Goal: Task Accomplishment & Management: Use online tool/utility

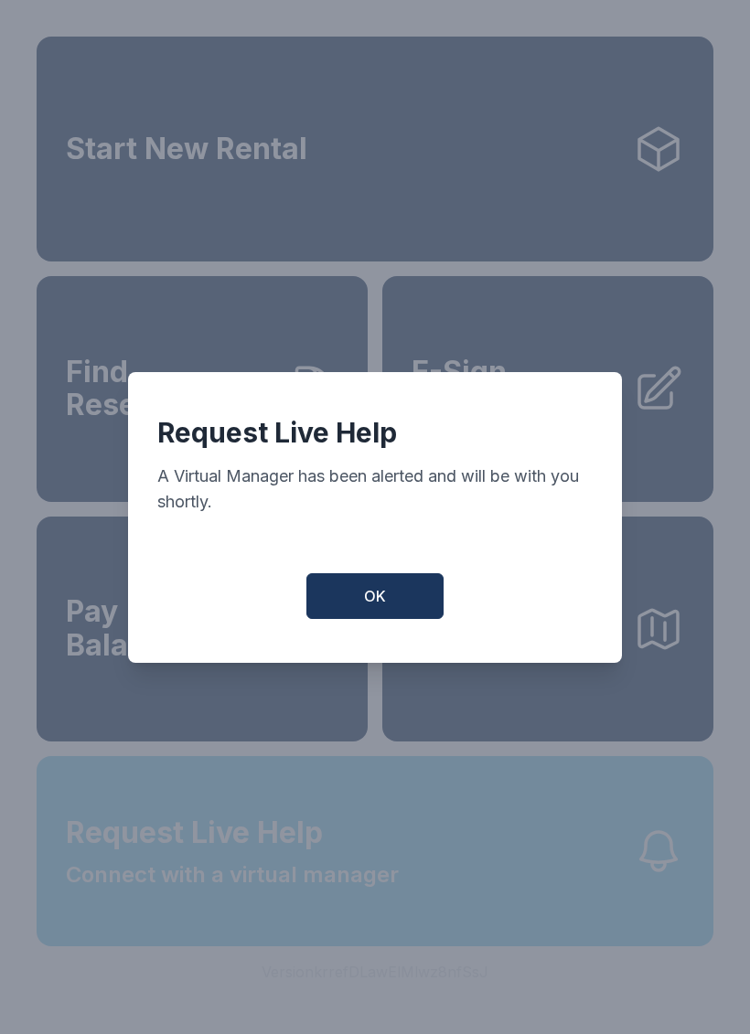
scroll to position [44, 0]
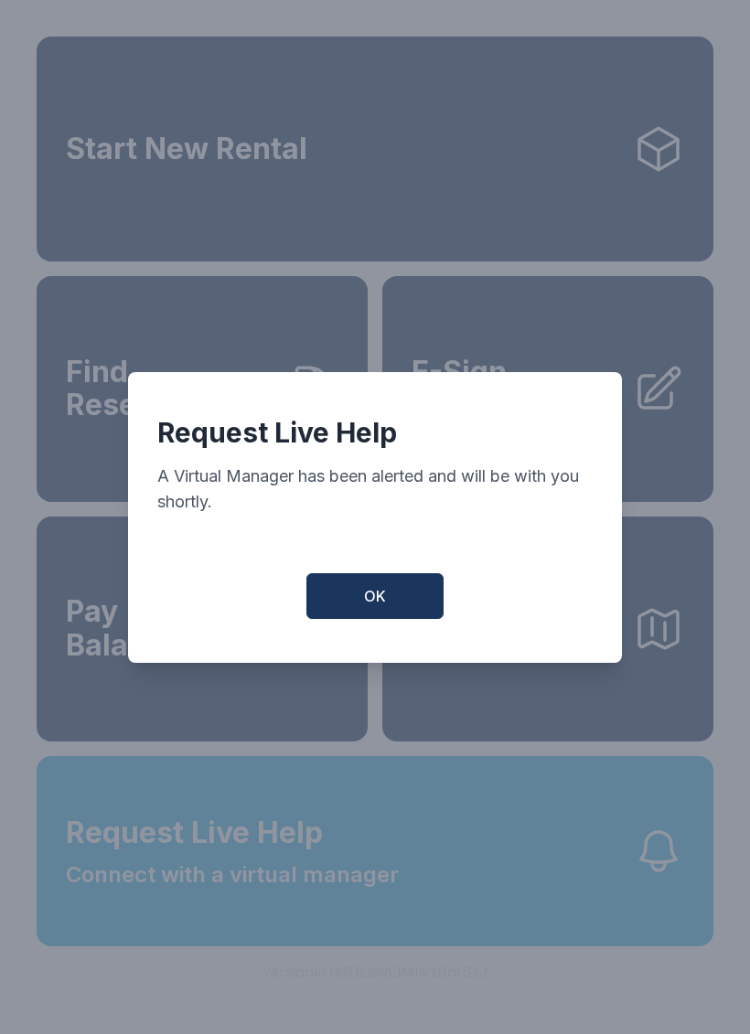
click at [412, 599] on button "OK" at bounding box center [374, 596] width 137 height 46
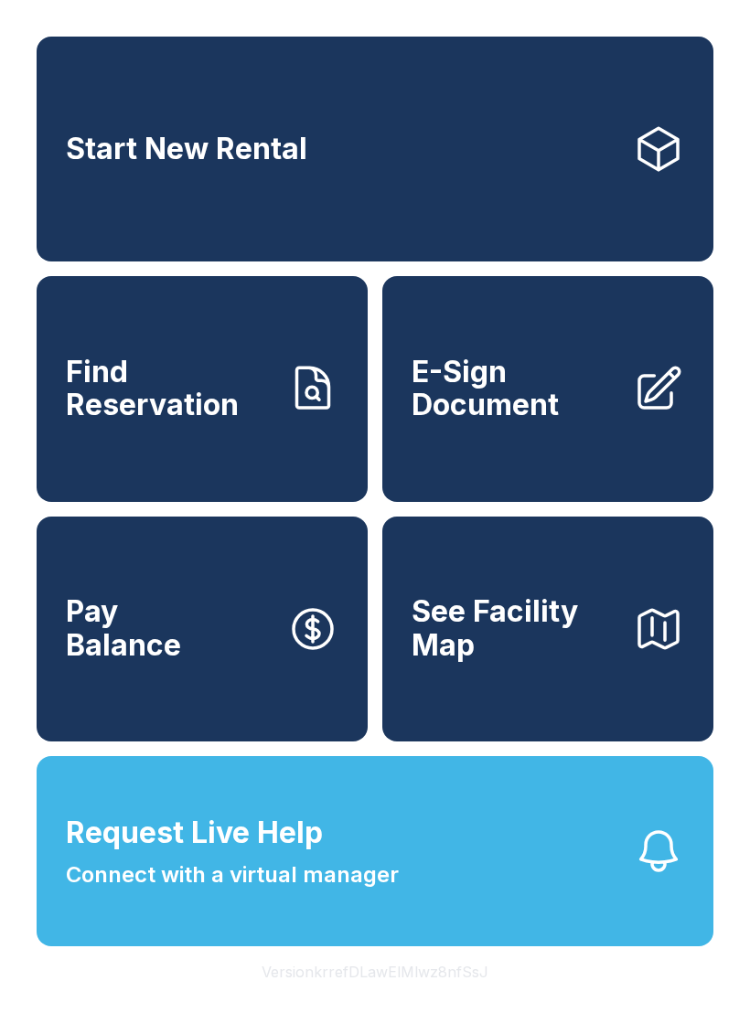
click at [399, 1013] on div "Start New Rental Find Reservation E-Sign Document Pay Balance See Facility Map …" at bounding box center [375, 517] width 750 height 1034
click at [398, 1028] on div "Start New Rental Find Reservation E-Sign Document Pay Balance See Facility Map …" at bounding box center [375, 517] width 750 height 1034
click at [554, 984] on div "Start New Rental Find Reservation E-Sign Document Pay Balance See Facility Map …" at bounding box center [375, 517] width 750 height 1034
click at [553, 983] on div "Start New Rental Find Reservation E-Sign Document Pay Balance See Facility Map …" at bounding box center [375, 517] width 750 height 1034
click at [389, 997] on button "Version krrefDLawElMlwz8nfSsJ" at bounding box center [375, 971] width 256 height 51
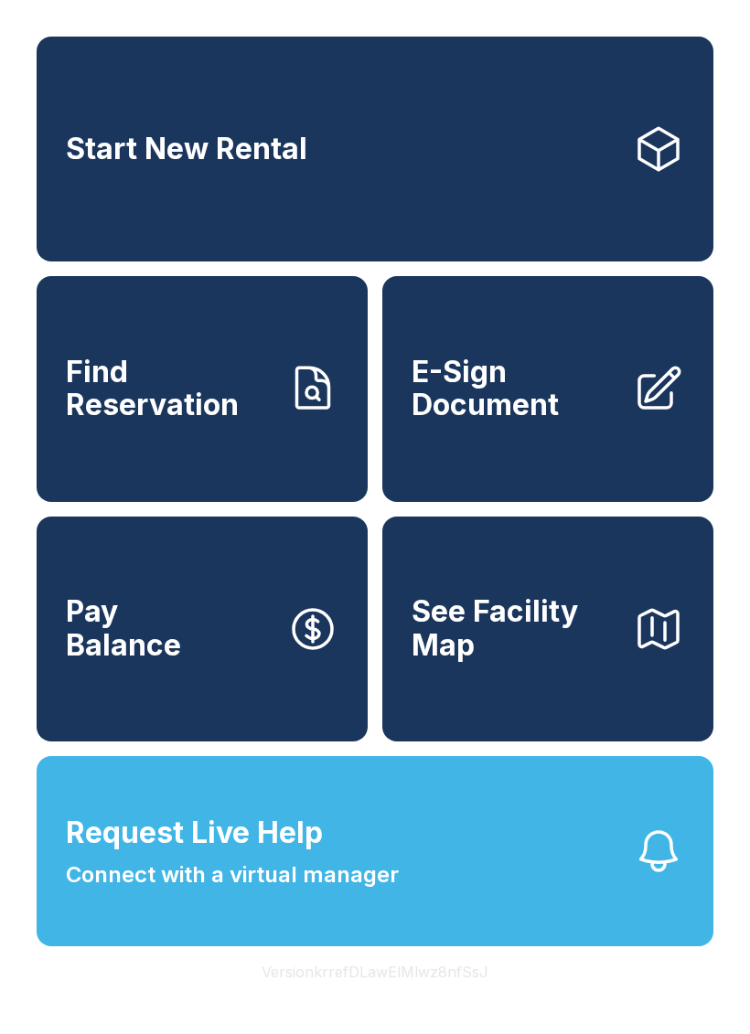
click at [388, 997] on button "Version krrefDLawElMlwz8nfSsJ" at bounding box center [375, 971] width 256 height 51
click at [536, 378] on span "E-Sign Document" at bounding box center [514, 389] width 207 height 67
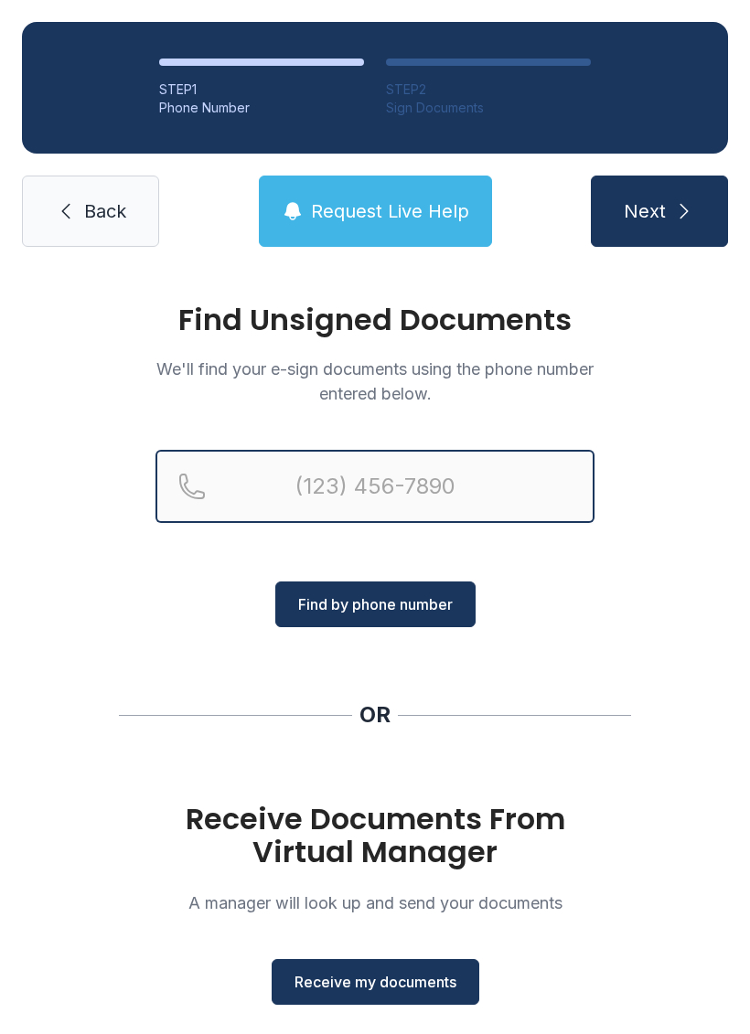
click at [347, 484] on input "Reservation phone number" at bounding box center [374, 486] width 439 height 73
type input "[PHONE_NUMBER]"
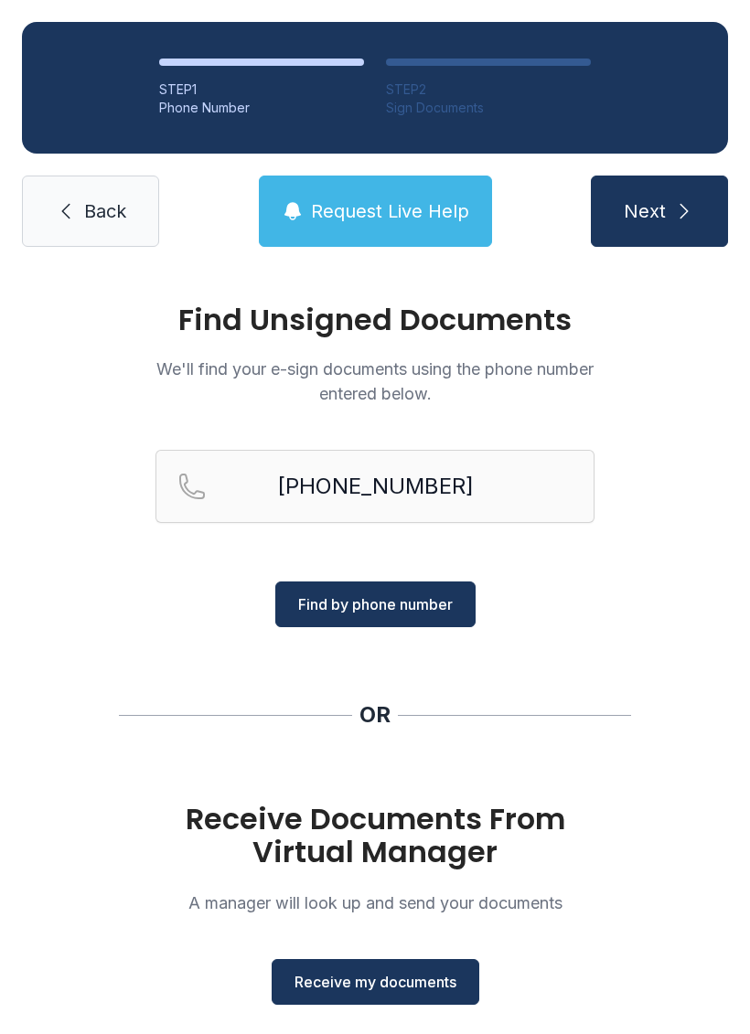
click at [689, 218] on icon "submit" at bounding box center [684, 211] width 22 height 22
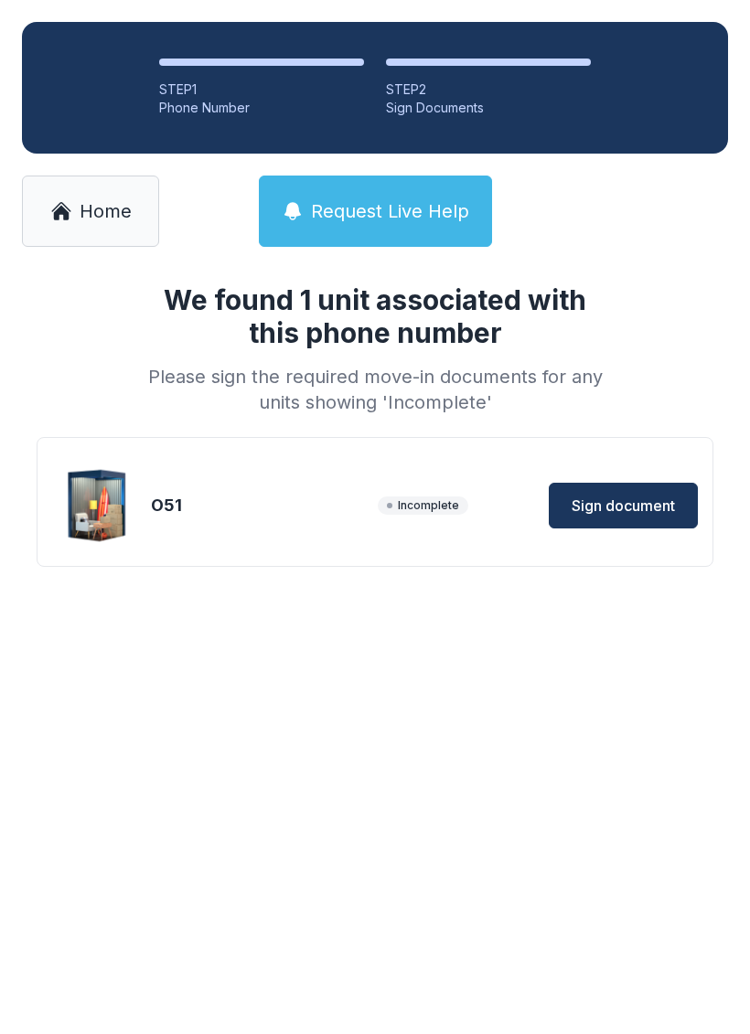
click at [623, 489] on button "Sign document" at bounding box center [623, 506] width 149 height 46
click at [118, 202] on span "Home" at bounding box center [106, 211] width 52 height 26
